Goal: Task Accomplishment & Management: Use online tool/utility

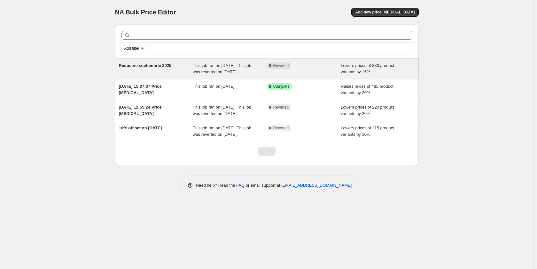
click at [209, 70] on span "This job ran on [DATE]. This job was reverted on [DATE]." at bounding box center [222, 68] width 59 height 11
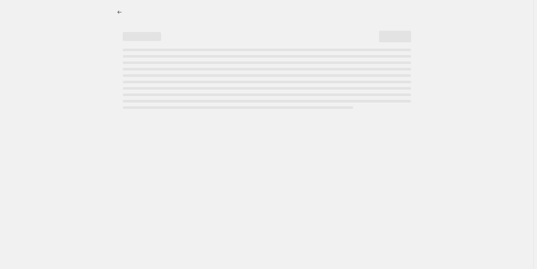
select select "percentage"
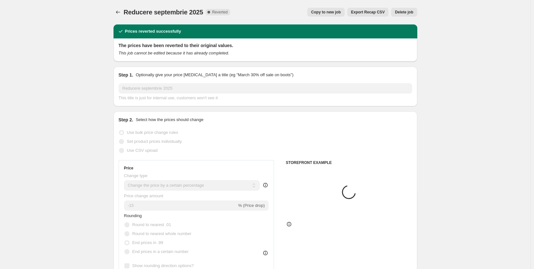
select select "collection"
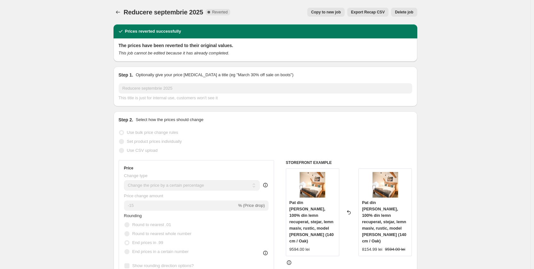
click at [204, 95] on span "This title is just for internal use, customers won't see it" at bounding box center [168, 97] width 99 height 5
click at [334, 11] on span "Copy to new job" at bounding box center [326, 12] width 30 height 5
select select "percentage"
select select "collection"
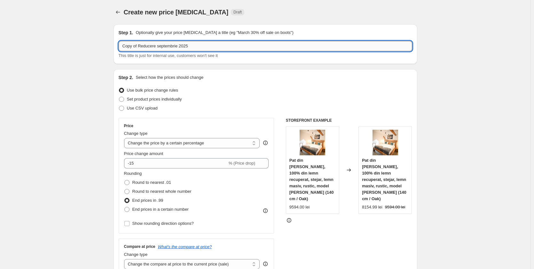
click at [138, 47] on input "Copy of Reducere septembrie 2025" at bounding box center [266, 46] width 294 height 10
click at [146, 47] on input "Reducere Octombrie 2025" at bounding box center [266, 46] width 294 height 10
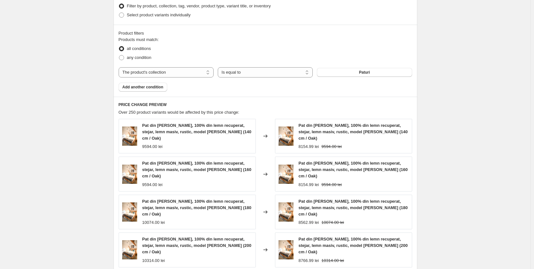
scroll to position [293, 0]
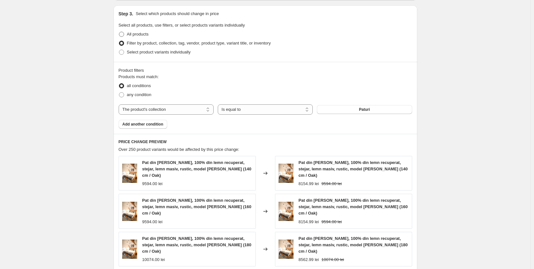
type input "Reducere octombrie 2025"
click at [123, 35] on span at bounding box center [121, 34] width 5 height 5
click at [119, 32] on input "All products" at bounding box center [119, 32] width 0 height 0
radio input "true"
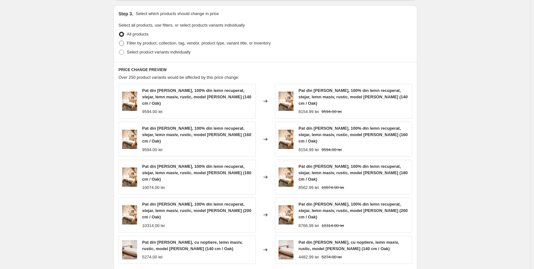
click at [123, 44] on span at bounding box center [121, 43] width 5 height 5
click at [119, 41] on input "Filter by product, collection, tag, vendor, product type, variant title, or inv…" at bounding box center [119, 41] width 0 height 0
radio input "true"
select select "collection"
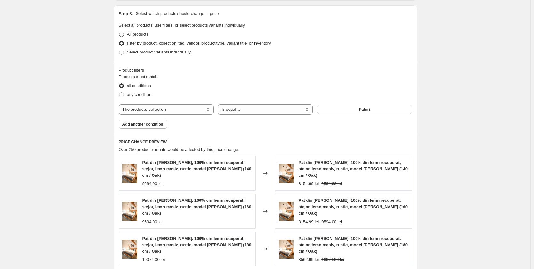
click at [122, 33] on span at bounding box center [121, 34] width 5 height 5
click at [119, 32] on input "All products" at bounding box center [119, 32] width 0 height 0
radio input "true"
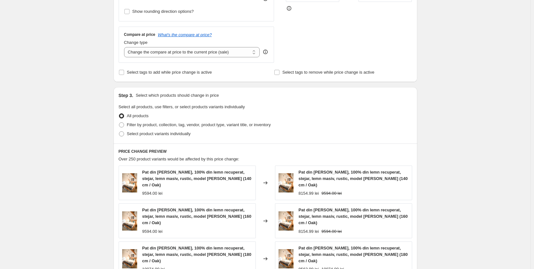
scroll to position [221, 0]
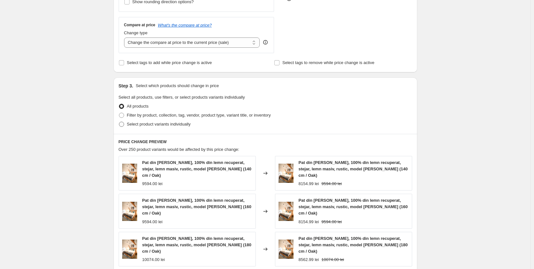
click at [124, 125] on span at bounding box center [121, 124] width 5 height 5
click at [119, 122] on input "Select product variants individually" at bounding box center [119, 122] width 0 height 0
radio input "true"
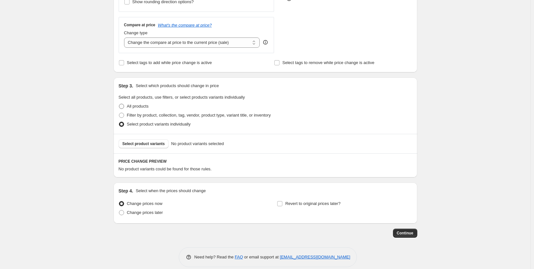
click at [122, 107] on span at bounding box center [121, 106] width 5 height 5
click at [119, 104] on input "All products" at bounding box center [119, 104] width 0 height 0
radio input "true"
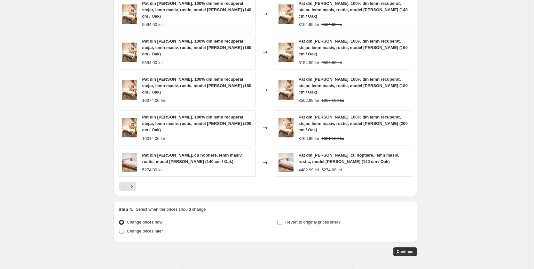
scroll to position [381, 0]
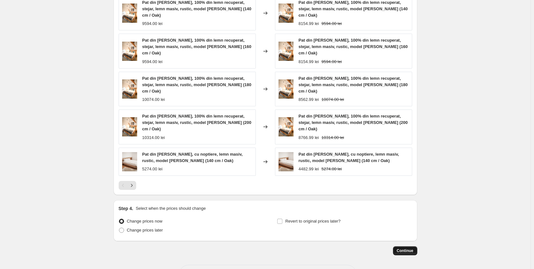
click at [401, 248] on span "Continue" at bounding box center [405, 250] width 17 height 5
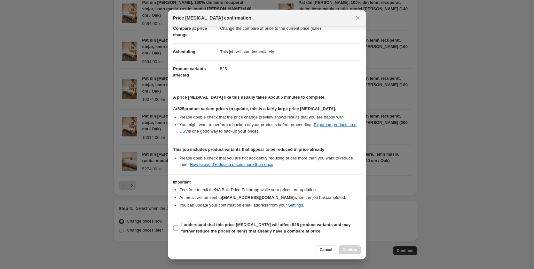
scroll to position [36, 0]
click at [174, 228] on input "I understand that this price [MEDICAL_DATA] will affect 525 product variants an…" at bounding box center [175, 226] width 5 height 5
checkbox input "true"
click at [345, 249] on span "Confirm" at bounding box center [350, 249] width 15 height 5
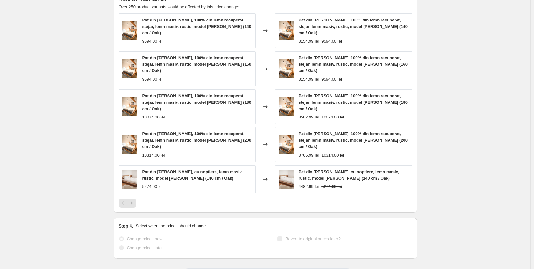
scroll to position [413, 0]
